Goal: Information Seeking & Learning: Understand process/instructions

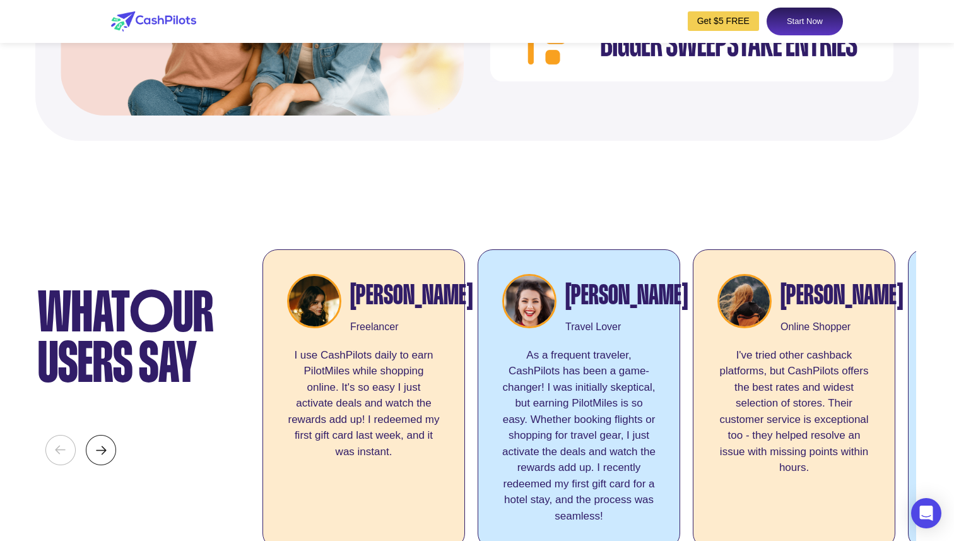
scroll to position [4807, 0]
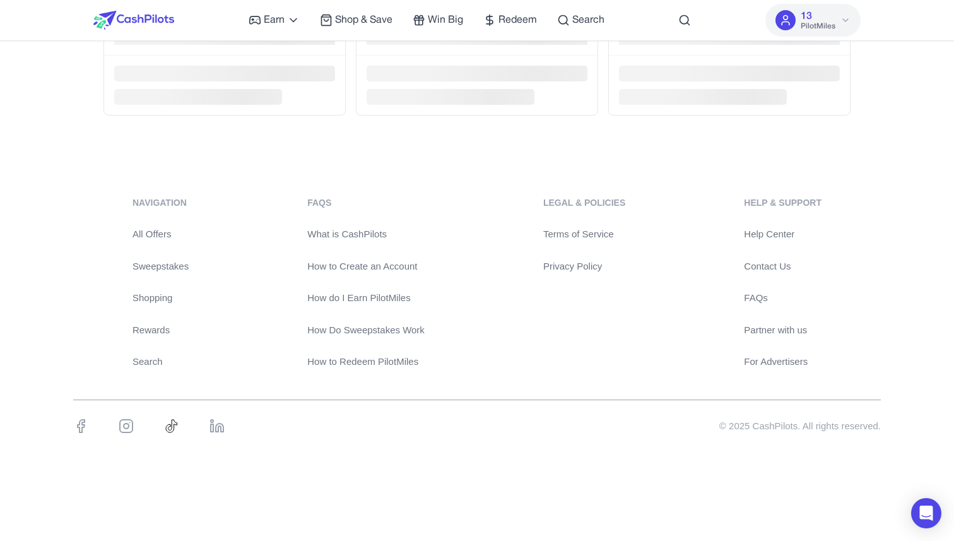
scroll to position [2670, 0]
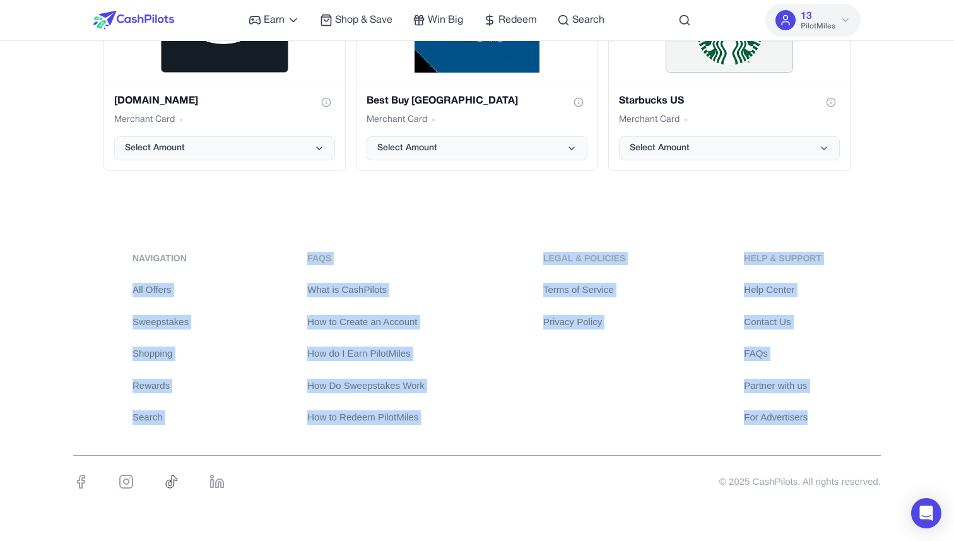
drag, startPoint x: 129, startPoint y: 271, endPoint x: 840, endPoint y: 423, distance: 727.0
click at [841, 423] on div "navigation All Offers Sweepstakes Shopping Rewards Search FAQs What is CashPilo…" at bounding box center [476, 338] width 807 height 173
click at [840, 423] on div "navigation All Offers Sweepstakes Shopping Rewards Search FAQs What is CashPilo…" at bounding box center [476, 338] width 807 height 173
drag, startPoint x: 819, startPoint y: 424, endPoint x: 117, endPoint y: 258, distance: 721.3
click at [117, 258] on div "navigation All Offers Sweepstakes Shopping Rewards Search FAQs What is CashPilo…" at bounding box center [477, 377] width 954 height 312
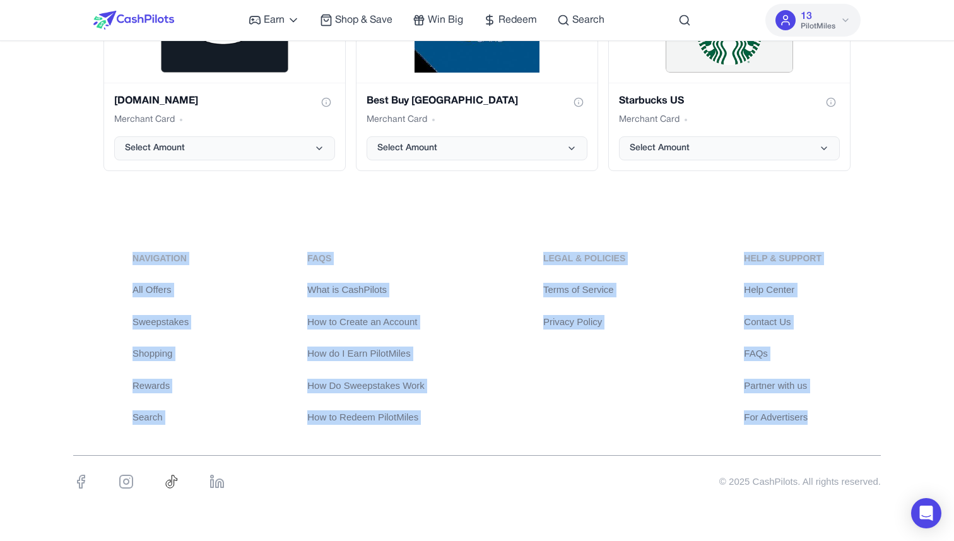
click at [118, 246] on div "navigation All Offers Sweepstakes Shopping Rewards Search FAQs What is CashPilo…" at bounding box center [477, 377] width 954 height 312
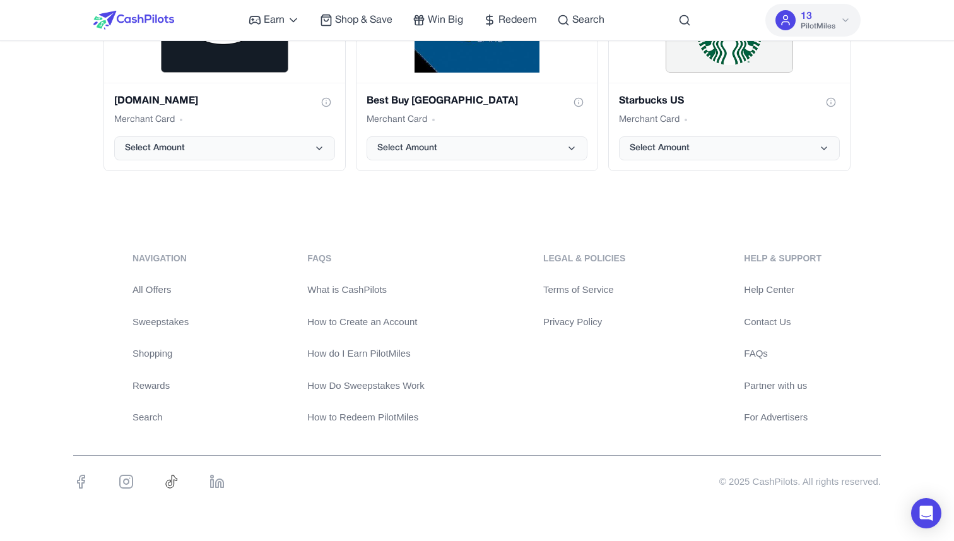
click at [588, 293] on link "Terms of Service" at bounding box center [584, 290] width 82 height 15
click at [511, 363] on div "navigation All Offers Sweepstakes Shopping Rewards Search FAQs What is CashPilo…" at bounding box center [476, 338] width 807 height 173
click at [588, 311] on div "Legal & Policies Terms of Service Privacy Policy" at bounding box center [584, 338] width 82 height 173
click at [575, 317] on link "Privacy Policy" at bounding box center [584, 322] width 82 height 15
drag, startPoint x: 666, startPoint y: 362, endPoint x: 530, endPoint y: 252, distance: 174.9
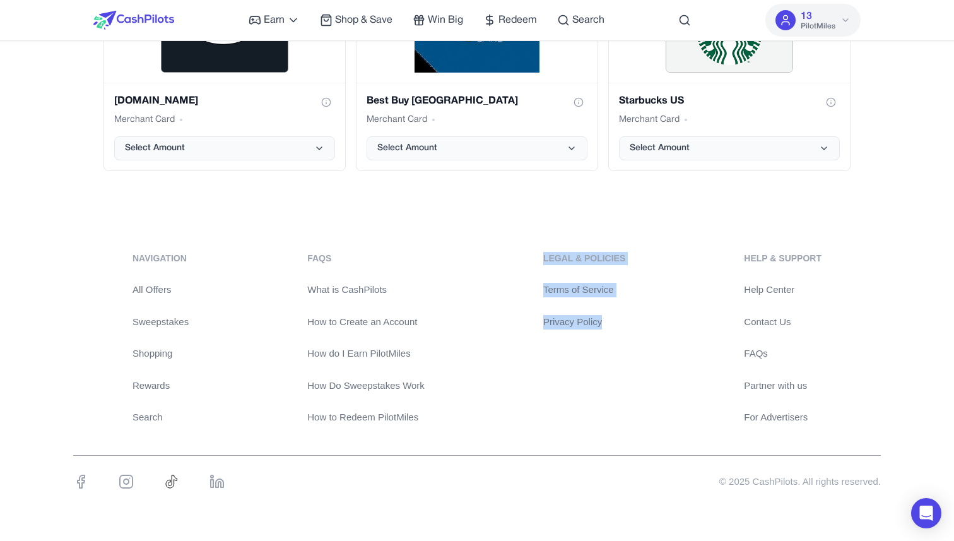
click at [530, 252] on div "navigation All Offers Sweepstakes Shopping Rewards Search FAQs What is CashPilo…" at bounding box center [476, 338] width 807 height 173
click at [508, 225] on div "navigation All Offers Sweepstakes Shopping Rewards Search FAQs What is CashPilo…" at bounding box center [477, 377] width 954 height 312
drag, startPoint x: 533, startPoint y: 252, endPoint x: 597, endPoint y: 342, distance: 109.9
click at [597, 342] on div "navigation All Offers Sweepstakes Shopping Rewards Search FAQs What is CashPilo…" at bounding box center [476, 338] width 807 height 173
click at [597, 342] on div "Legal & Policies Terms of Service Privacy Policy" at bounding box center [584, 338] width 82 height 173
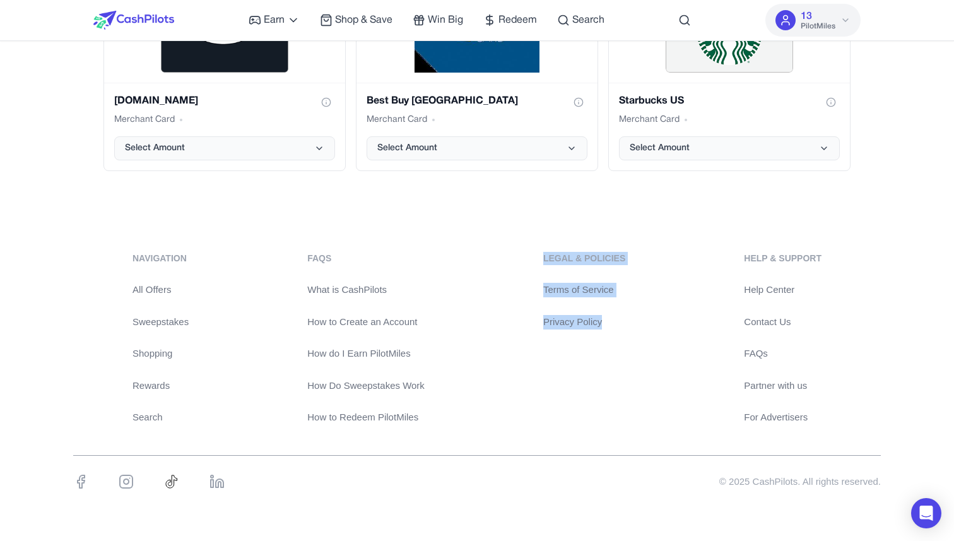
drag, startPoint x: 607, startPoint y: 342, endPoint x: 525, endPoint y: 247, distance: 125.7
click at [525, 247] on div "navigation All Offers Sweepstakes Shopping Rewards Search FAQs What is CashPilo…" at bounding box center [477, 377] width 954 height 312
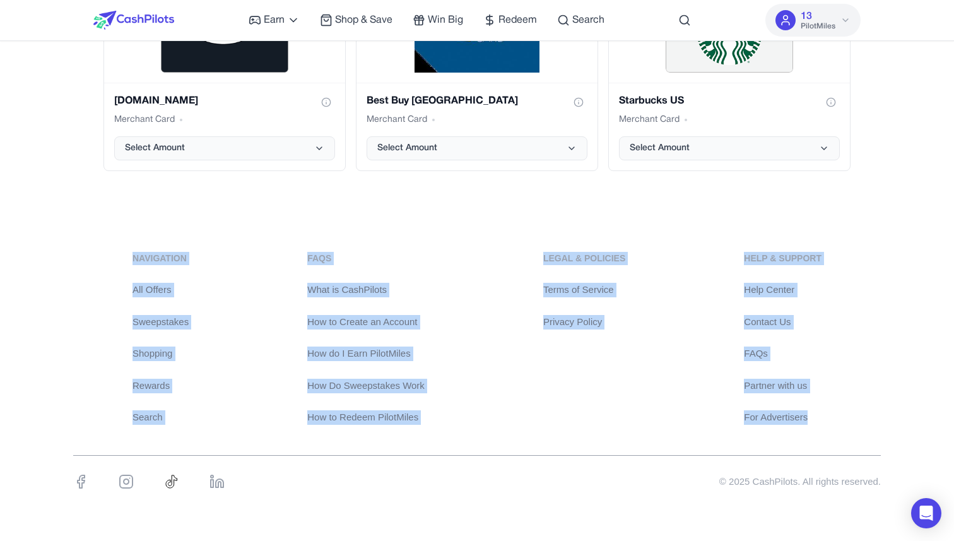
drag, startPoint x: 816, startPoint y: 429, endPoint x: 146, endPoint y: 250, distance: 693.9
click at [146, 250] on div "navigation All Offers Sweepstakes Shopping Rewards Search FAQs What is CashPilo…" at bounding box center [477, 377] width 954 height 312
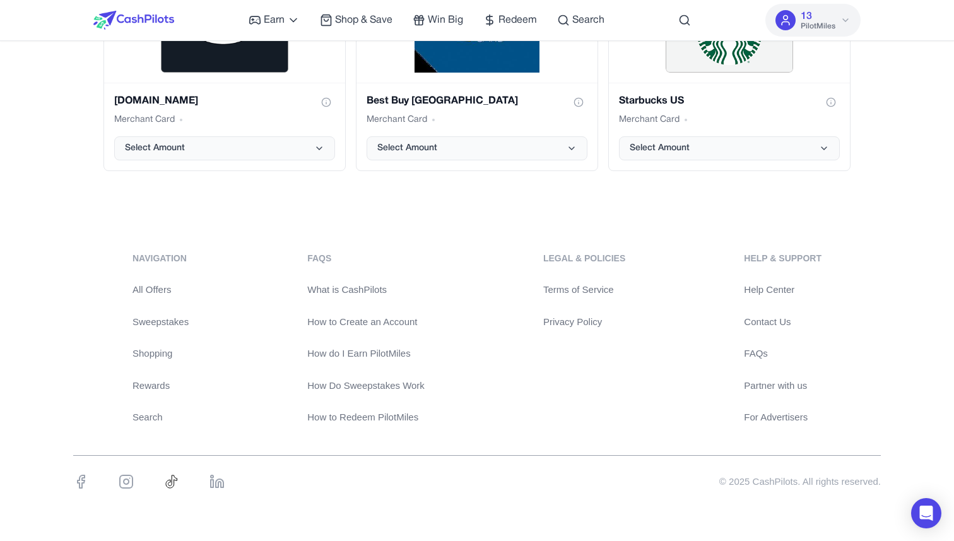
click at [102, 225] on div "navigation All Offers Sweepstakes Shopping Rewards Search FAQs What is CashPilo…" at bounding box center [477, 377] width 954 height 312
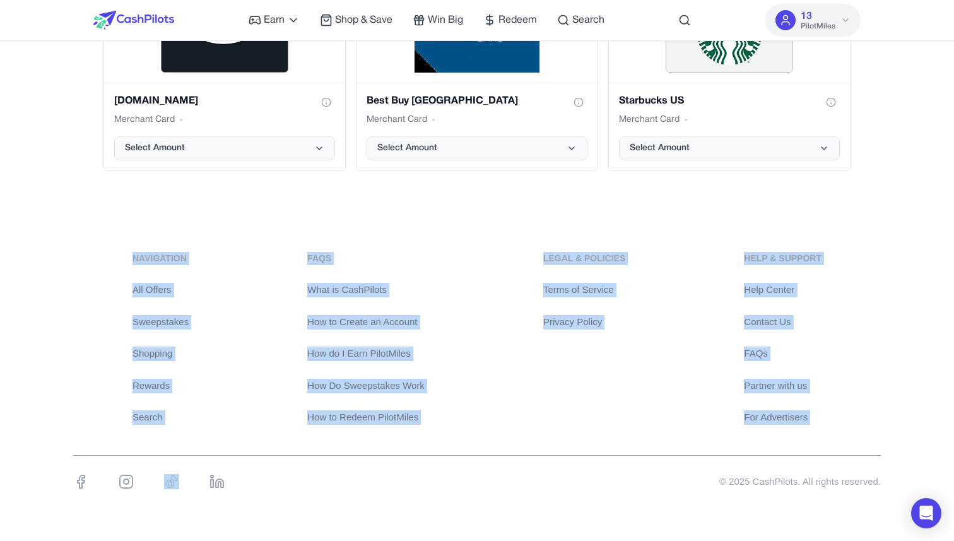
drag, startPoint x: 103, startPoint y: 225, endPoint x: 826, endPoint y: 427, distance: 751.2
click at [826, 427] on div "navigation All Offers Sweepstakes Shopping Rewards Search FAQs What is CashPilo…" at bounding box center [477, 377] width 954 height 312
drag, startPoint x: 826, startPoint y: 427, endPoint x: 103, endPoint y: 251, distance: 743.9
click at [103, 250] on div "navigation All Offers Sweepstakes Shopping Rewards Search FAQs What is CashPilo…" at bounding box center [477, 377] width 954 height 312
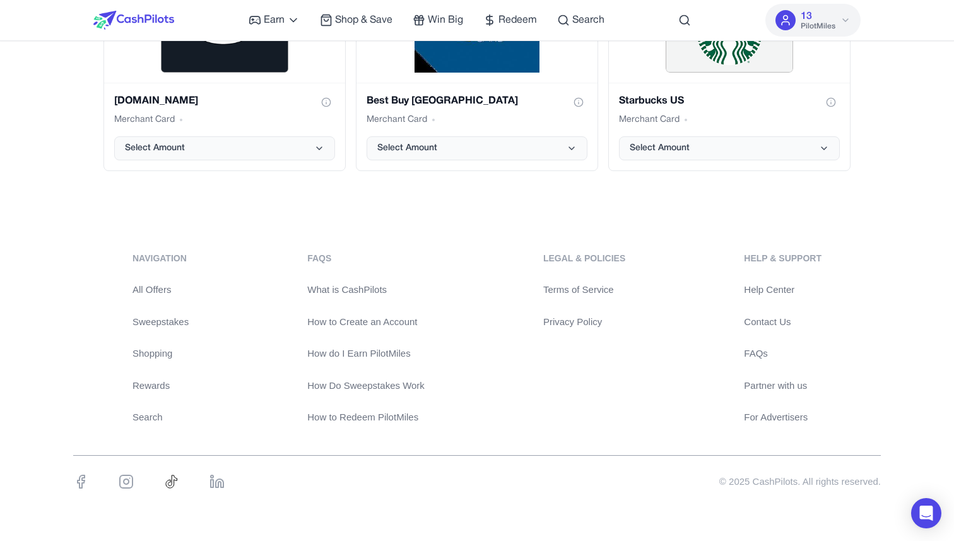
click at [111, 240] on div "navigation All Offers Sweepstakes Shopping Rewards Search FAQs What is CashPilo…" at bounding box center [477, 377] width 954 height 312
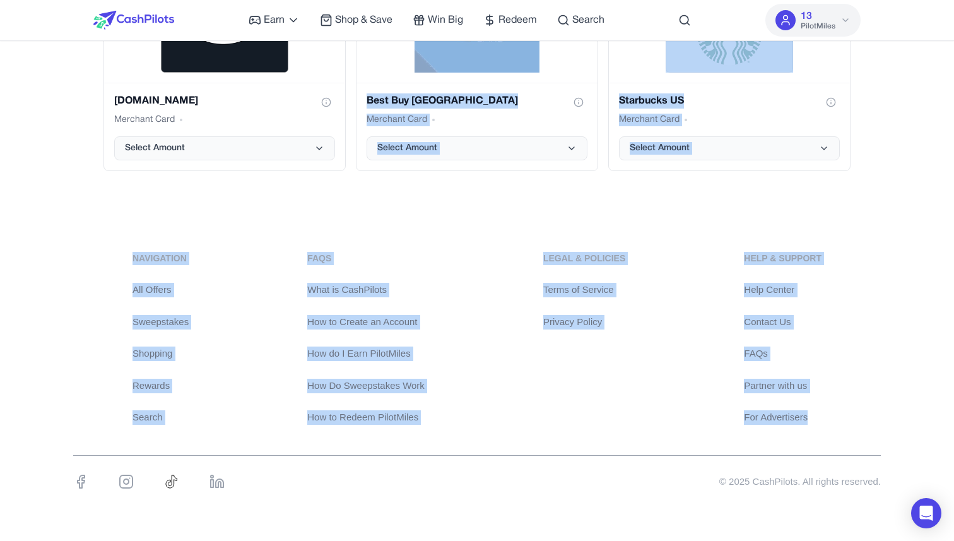
drag, startPoint x: 116, startPoint y: 191, endPoint x: 804, endPoint y: 435, distance: 730.1
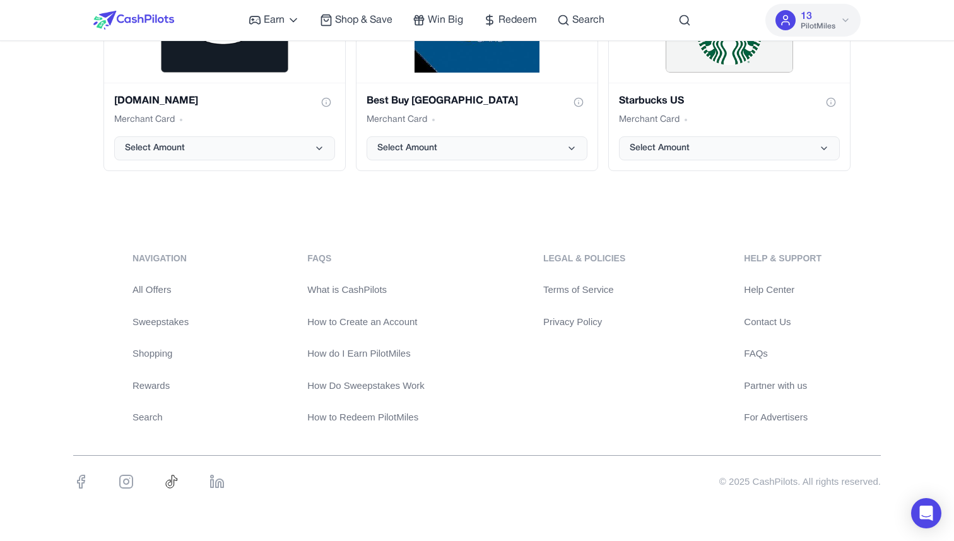
click at [814, 435] on div "navigation All Offers Sweepstakes Shopping Rewards Search FAQs What is CashPilo…" at bounding box center [477, 377] width 954 height 312
drag, startPoint x: 544, startPoint y: 257, endPoint x: 795, endPoint y: 250, distance: 250.5
click at [797, 252] on div "navigation All Offers Sweepstakes Shopping Rewards Search FAQs What is CashPilo…" at bounding box center [476, 338] width 807 height 173
click at [795, 250] on div "navigation All Offers Sweepstakes Shopping Rewards Search FAQs What is CashPilo…" at bounding box center [477, 377] width 954 height 312
drag, startPoint x: 822, startPoint y: 256, endPoint x: 582, endPoint y: 248, distance: 239.8
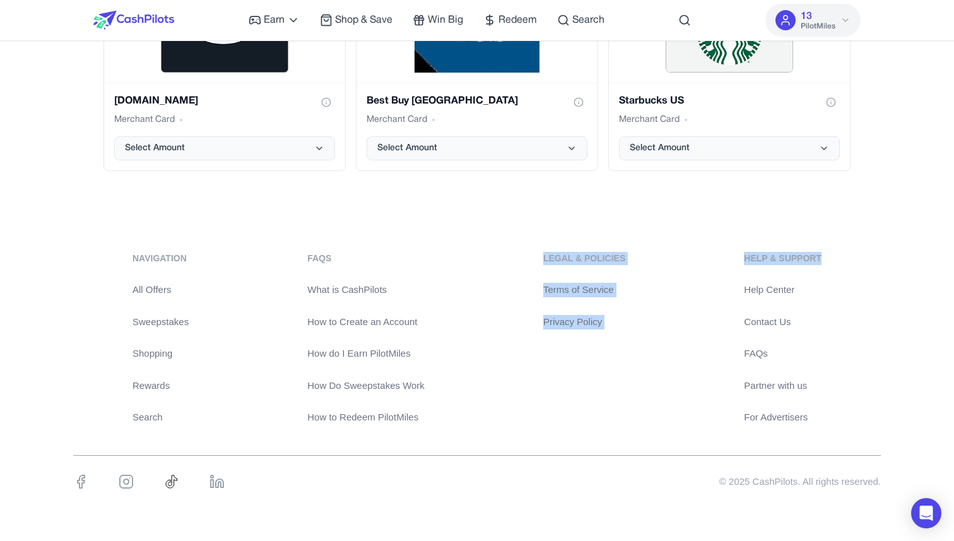
click at [582, 249] on div "navigation All Offers Sweepstakes Shopping Rewards Search FAQs What is CashPilo…" at bounding box center [477, 377] width 954 height 312
click at [580, 255] on div "Legal & Policies" at bounding box center [584, 258] width 82 height 13
click at [315, 259] on div "FAQs" at bounding box center [365, 258] width 117 height 13
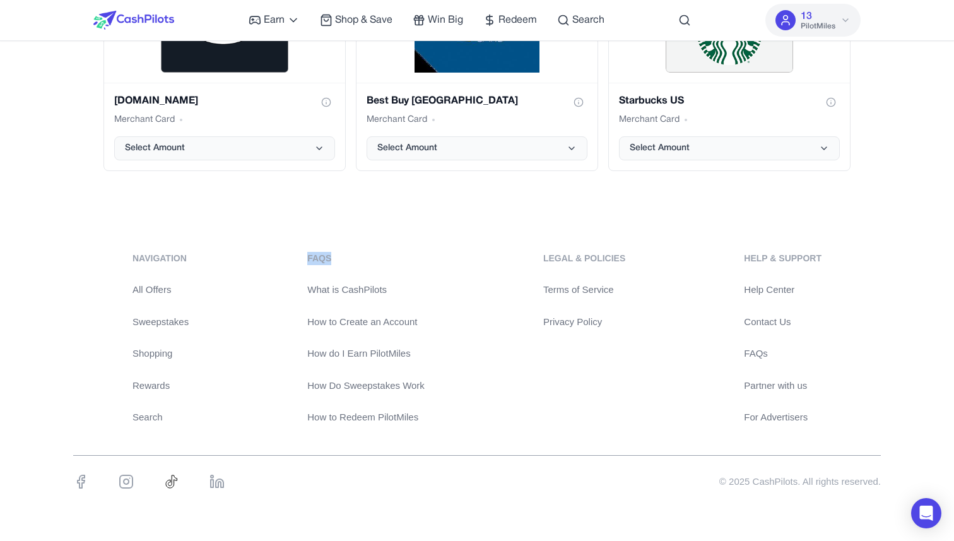
click at [315, 259] on div "FAQs" at bounding box center [365, 258] width 117 height 13
click at [153, 254] on div "navigation" at bounding box center [160, 258] width 56 height 13
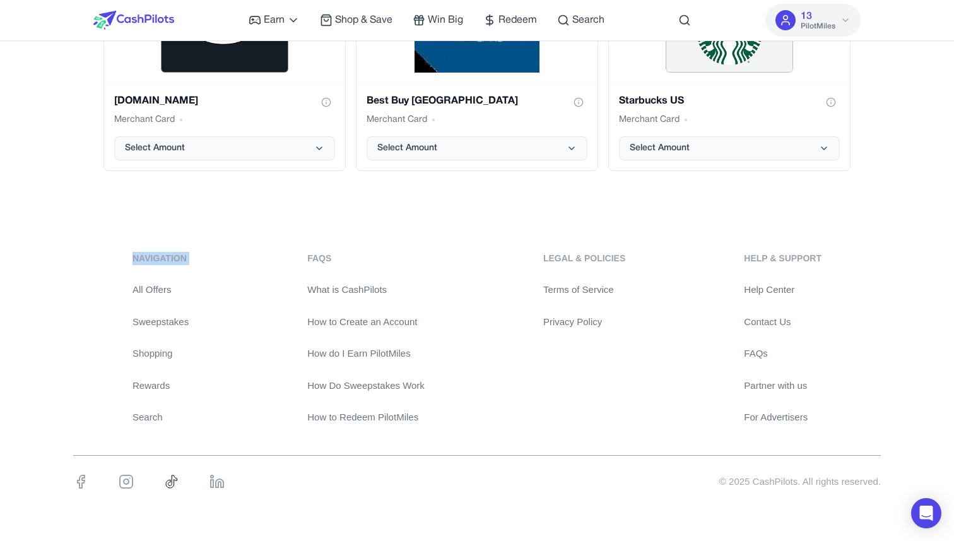
click at [153, 254] on div "navigation" at bounding box center [160, 258] width 56 height 13
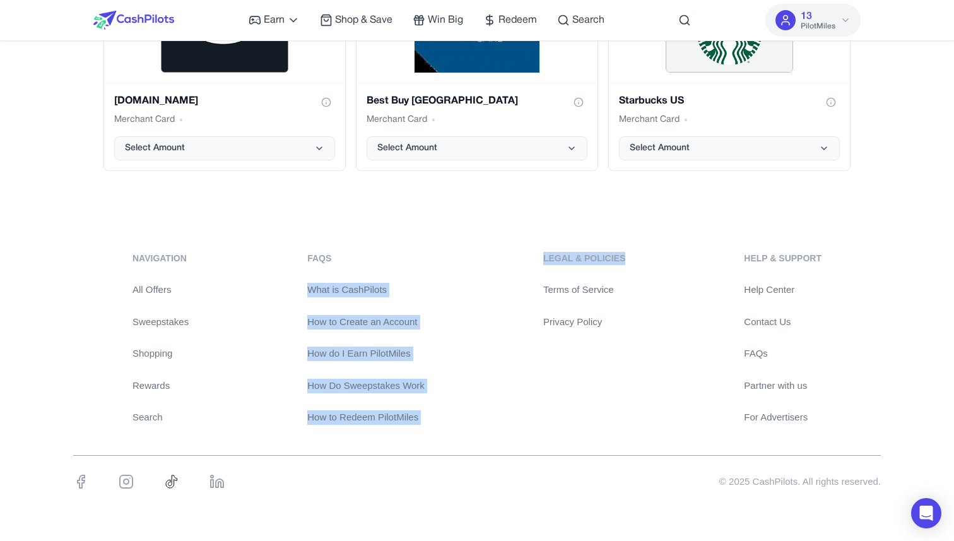
drag, startPoint x: 346, startPoint y: 256, endPoint x: 627, endPoint y: 253, distance: 281.3
click at [627, 253] on div "navigation All Offers Sweepstakes Shopping Rewards Search FAQs What is CashPilo…" at bounding box center [476, 338] width 807 height 173
click at [616, 253] on div "Legal & Policies" at bounding box center [584, 258] width 82 height 13
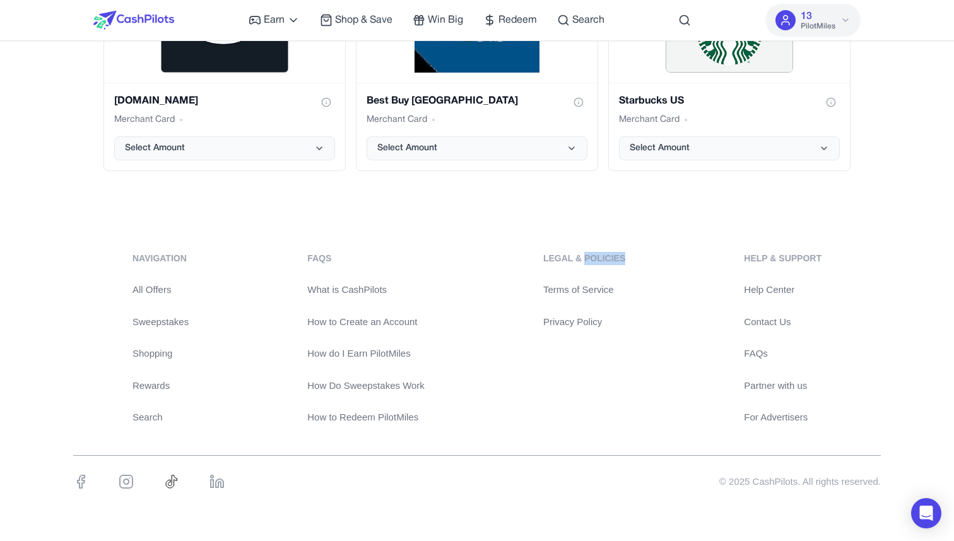
click at [616, 253] on div "Legal & Policies" at bounding box center [584, 258] width 82 height 13
click at [808, 257] on div "Help & Support" at bounding box center [783, 258] width 78 height 13
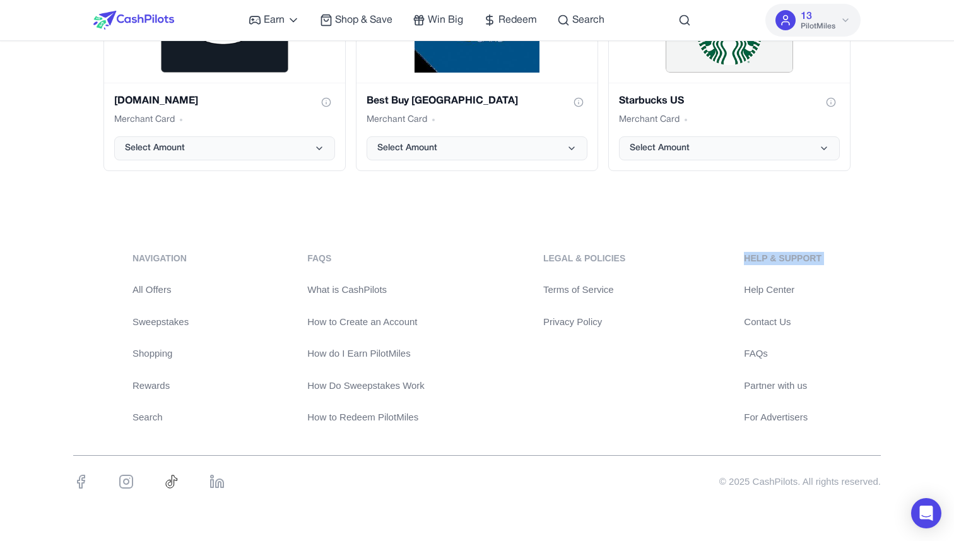
click at [784, 258] on div "Help & Support" at bounding box center [783, 258] width 78 height 13
click at [577, 260] on div "Legal & Policies" at bounding box center [584, 258] width 82 height 13
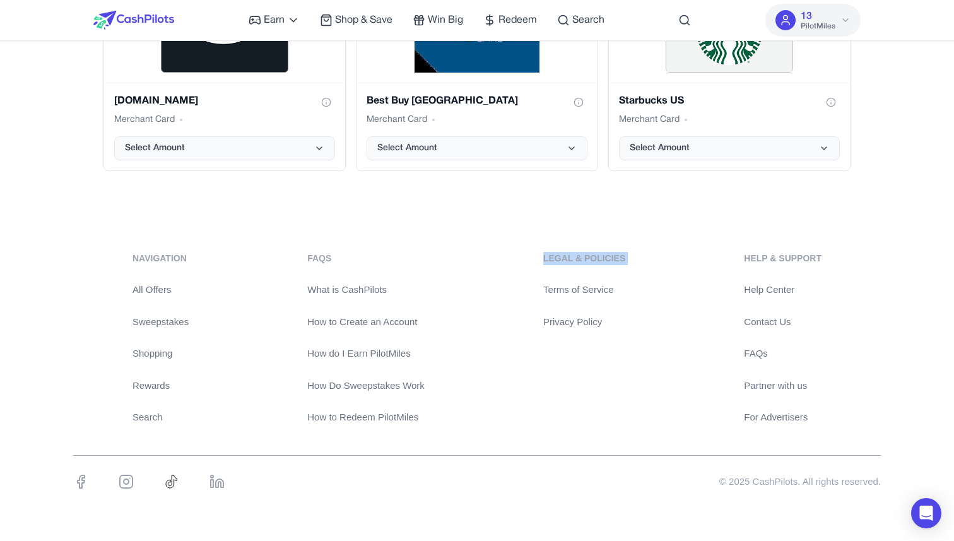
click at [577, 260] on div "Legal & Policies" at bounding box center [584, 258] width 82 height 13
click at [770, 253] on div "Help & Support" at bounding box center [783, 258] width 78 height 13
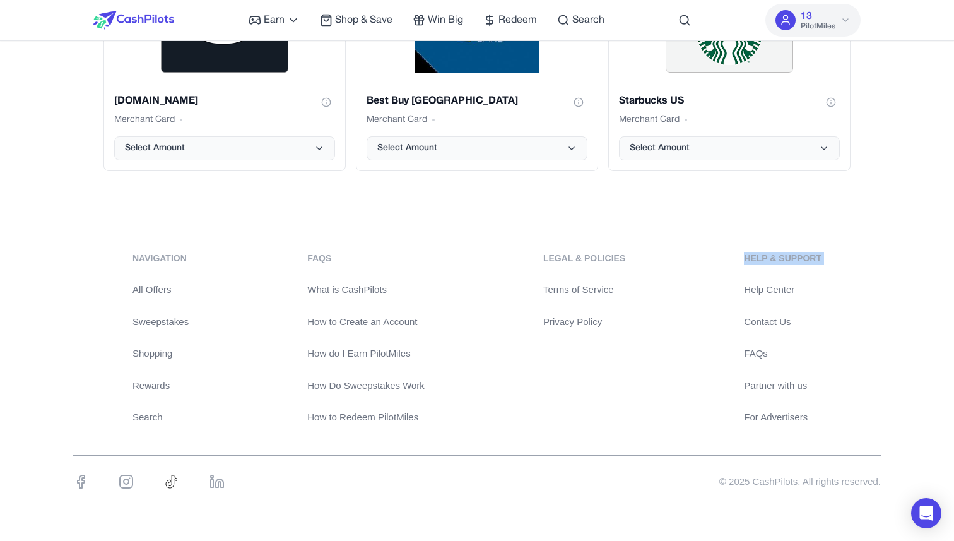
click at [760, 258] on div "Help & Support" at bounding box center [783, 258] width 78 height 13
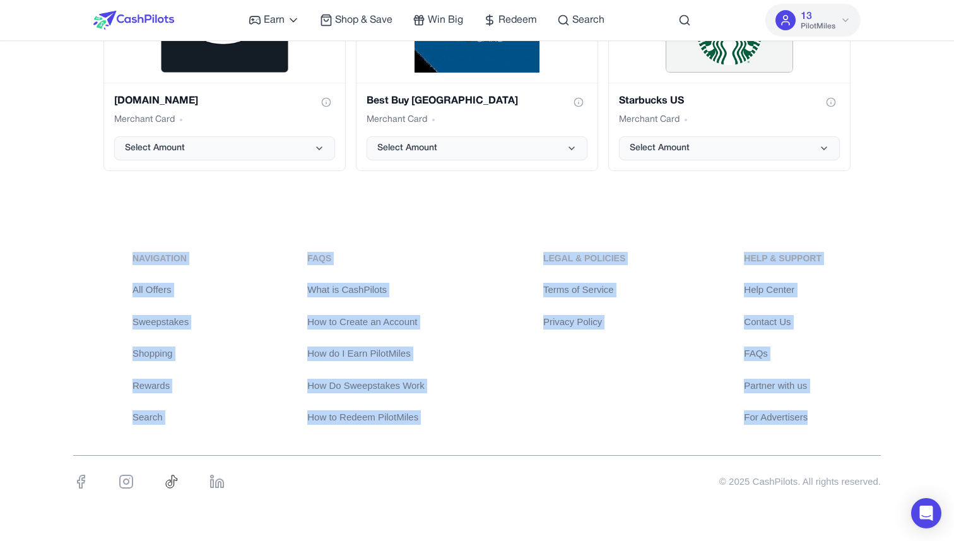
drag, startPoint x: 104, startPoint y: 234, endPoint x: 814, endPoint y: 415, distance: 732.2
click at [814, 414] on div "navigation All Offers Sweepstakes Shopping Rewards Search FAQs What is CashPilo…" at bounding box center [477, 377] width 954 height 312
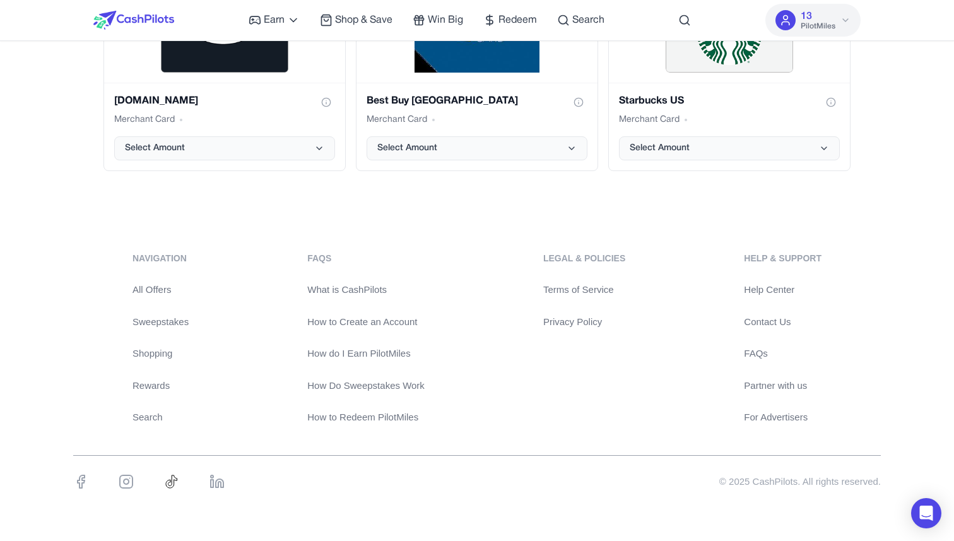
click at [590, 405] on div "Legal & Policies Terms of Service Privacy Policy" at bounding box center [584, 338] width 82 height 173
